Goal: Task Accomplishment & Management: Complete application form

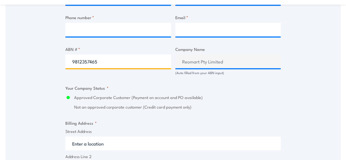
type input "98123574658"
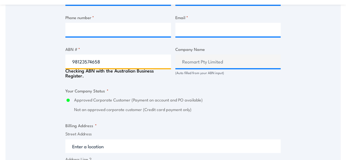
type input "Alpha Corporate Property Services Pty Ltd"
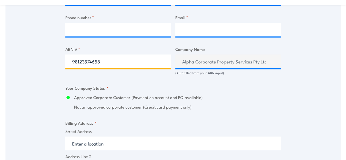
click at [127, 65] on input "98123574658" at bounding box center [118, 61] width 106 height 14
type input "55107631176"
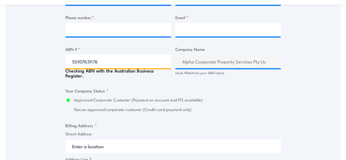
type input "SUZLON ENERGY AUSTRALIA PTY LTD"
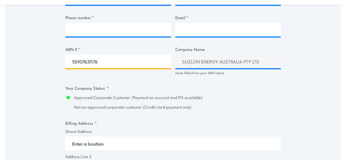
click at [123, 66] on input "55107631176" at bounding box center [118, 61] width 106 height 14
type input "17098323712"
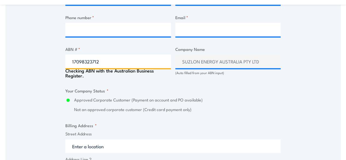
type input "FIRE AND SAFETY AUSTRALIA PTY LTD"
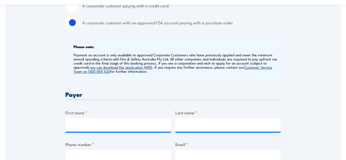
scroll to position [164, 0]
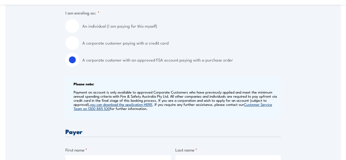
type input "17098323712"
